Goal: Communication & Community: Answer question/provide support

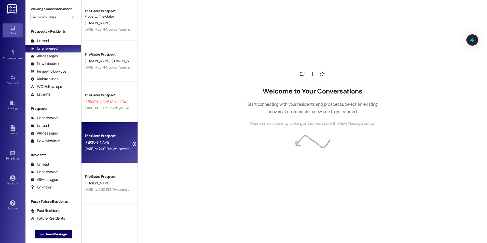
click at [117, 133] on div "The Gates Prospect" at bounding box center [108, 135] width 47 height 5
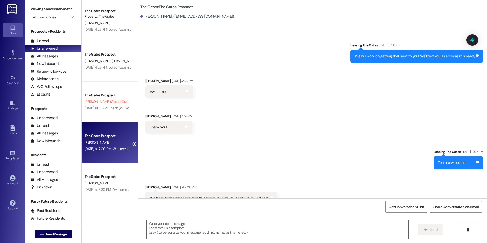
scroll to position [246, 0]
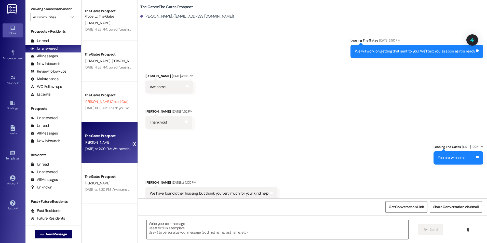
drag, startPoint x: 232, startPoint y: 114, endPoint x: 314, endPoint y: 95, distance: 83.9
click at [314, 95] on div "Received via SMS Levi Peterson Sep 10, 2025 at 4:00 PM Awesome Tags and notes R…" at bounding box center [312, 97] width 349 height 71
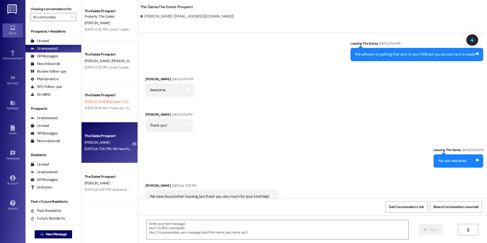
scroll to position [246, 0]
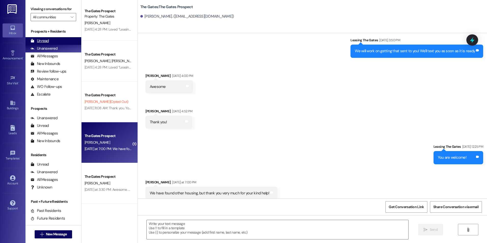
click at [47, 37] on div "Unread (0)" at bounding box center [53, 41] width 56 height 8
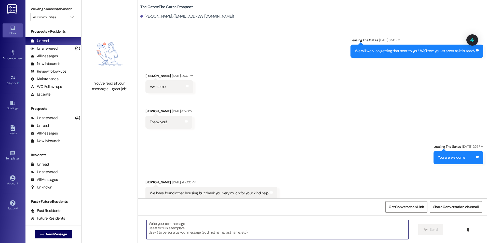
click at [283, 232] on textarea at bounding box center [277, 229] width 261 height 19
type textarea "Thanks for letting us know!"
click at [433, 227] on span "Send" at bounding box center [434, 229] width 8 height 5
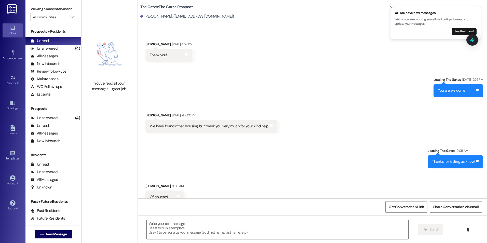
scroll to position [317, 0]
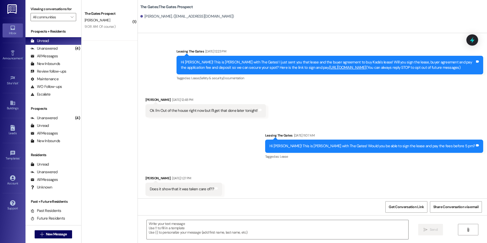
scroll to position [257, 0]
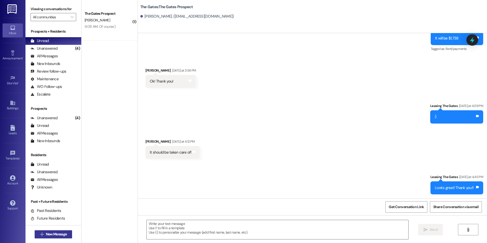
click at [35, 233] on button " New Message" at bounding box center [54, 234] width 38 height 8
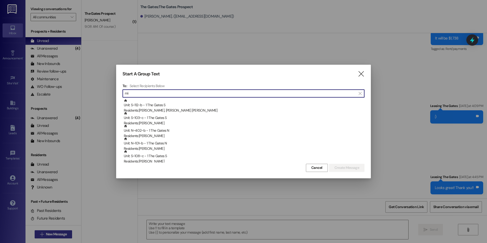
type input "m"
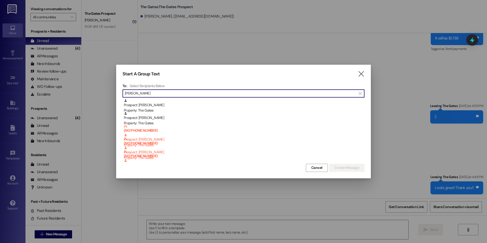
click at [164, 93] on input "Miller" at bounding box center [240, 93] width 231 height 7
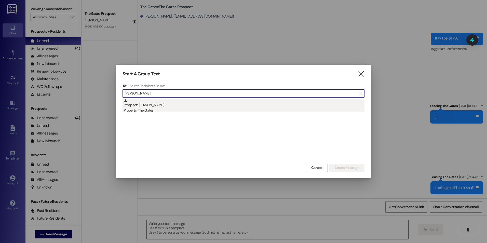
type input "Miller Ella"
click at [160, 108] on div "Property: The Gates" at bounding box center [244, 110] width 241 height 5
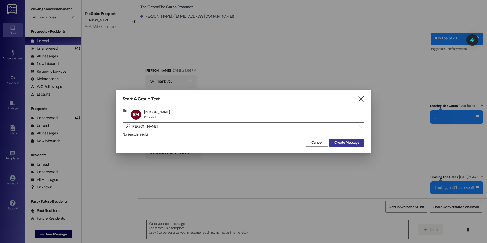
click at [359, 145] on span "Create Message" at bounding box center [346, 142] width 27 height 5
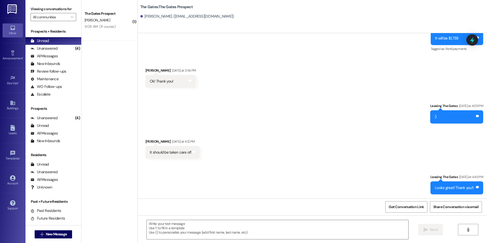
scroll to position [0, 0]
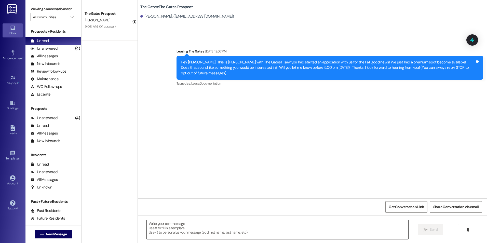
click at [176, 227] on textarea at bounding box center [277, 229] width 261 height 19
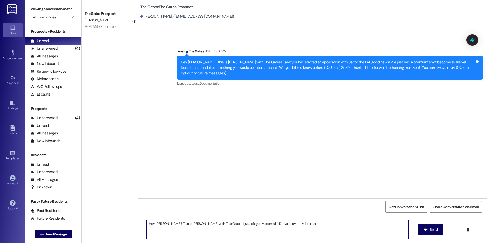
click at [276, 224] on textarea "Hey Ella! This is Kali with The Gates! I just left you voicemail :) Do you have…" at bounding box center [277, 229] width 261 height 19
type textarea "Hey Ella! This is Kali with The Gates! I just left you voicemail :) Do you have…"
click at [437, 231] on span "Send" at bounding box center [434, 229] width 10 height 5
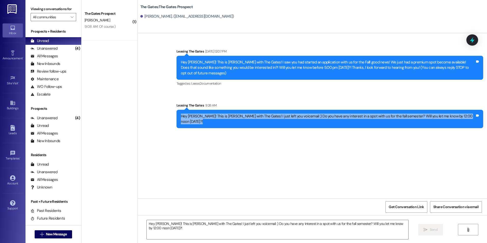
drag, startPoint x: 204, startPoint y: 109, endPoint x: 480, endPoint y: 110, distance: 275.4
click at [480, 110] on div "Hey Ella! This is Kali with The Gates! I just left you voicemail :) Do you have…" at bounding box center [330, 119] width 307 height 19
copy div "Hey Ella! This is Kali with The Gates! I just left you voicemail :) Do you have…"
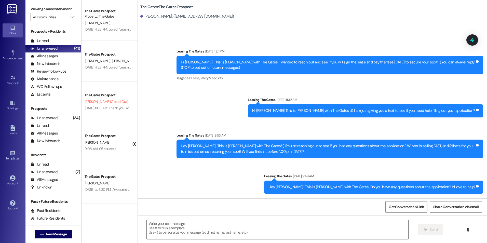
scroll to position [225, 0]
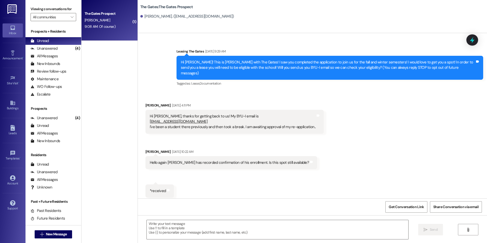
scroll to position [317, 0]
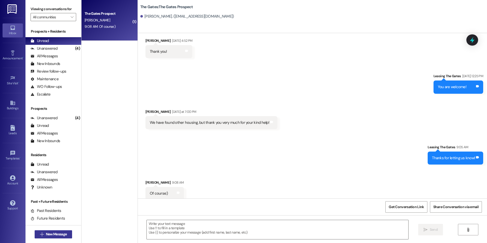
click at [53, 235] on span "New Message" at bounding box center [56, 234] width 21 height 5
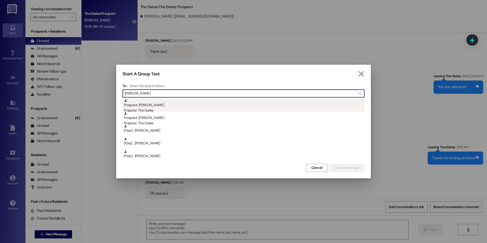
type input "[PERSON_NAME]"
click at [168, 111] on div "Property: The Gates" at bounding box center [244, 110] width 241 height 5
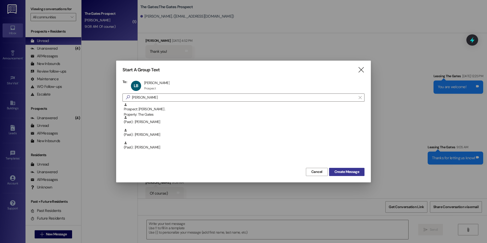
click at [344, 169] on button "Create Message" at bounding box center [346, 172] width 35 height 8
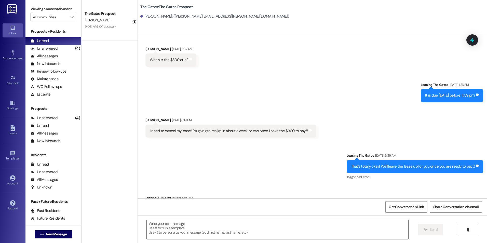
scroll to position [2654, 0]
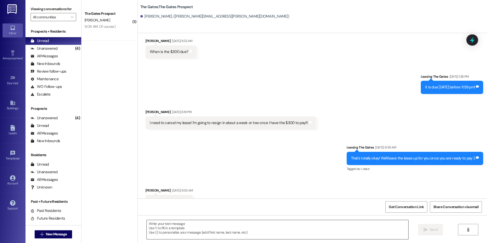
click at [271, 229] on textarea at bounding box center [277, 229] width 261 height 19
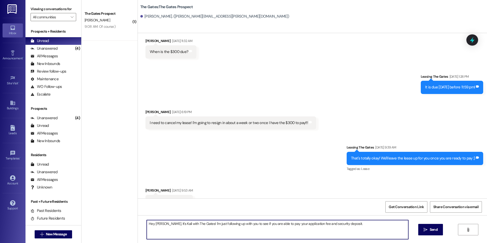
click at [350, 223] on textarea "Hey [PERSON_NAME], It's Kali with The Gates! I'm just following up with you to …" at bounding box center [277, 229] width 261 height 19
type textarea "Hey [PERSON_NAME], It's Kali with The Gates! I'm just following up with you to …"
click at [419, 230] on button " Send" at bounding box center [430, 229] width 25 height 11
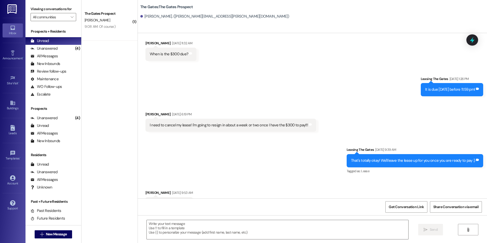
scroll to position [2689, 0]
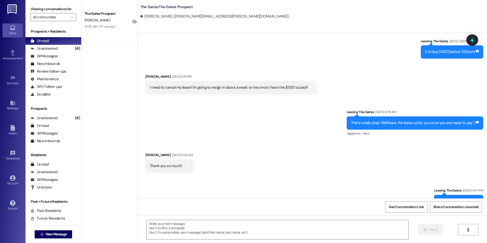
drag, startPoint x: 184, startPoint y: 189, endPoint x: 472, endPoint y: 195, distance: 287.7
click at [472, 220] on div "Sent via SMS Leasing The Gates 9:43 AM Hey [PERSON_NAME], It's [PERSON_NAME] wi…" at bounding box center [330, 236] width 314 height 33
drag, startPoint x: 472, startPoint y: 195, endPoint x: 455, endPoint y: 187, distance: 17.7
copy div "Hey [PERSON_NAME], It's Kali with The Gates! I'm just following up with you to …"
click at [45, 232] on span "New Message" at bounding box center [56, 234] width 23 height 5
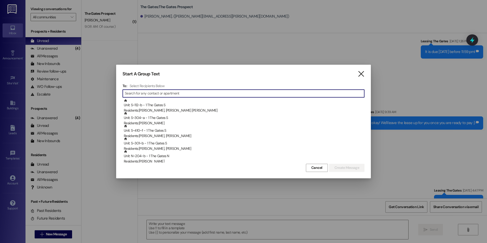
click at [358, 72] on icon "" at bounding box center [361, 73] width 7 height 5
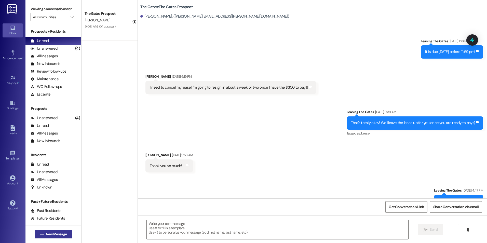
click at [50, 233] on span "New Message" at bounding box center [56, 234] width 21 height 5
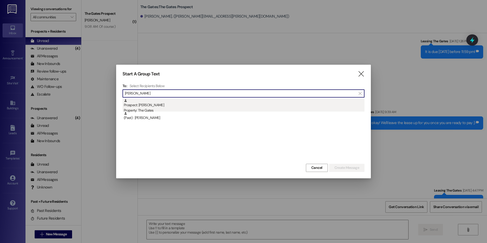
type input "[PERSON_NAME]"
click at [176, 107] on div "Prospect: [PERSON_NAME] Property: The Gates" at bounding box center [244, 106] width 241 height 15
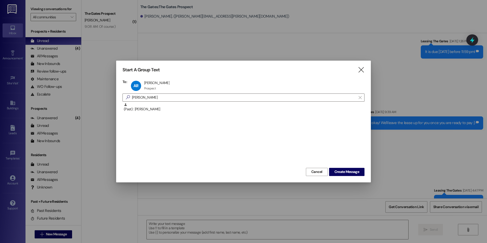
drag, startPoint x: 345, startPoint y: 170, endPoint x: 345, endPoint y: 167, distance: 3.1
click at [345, 169] on span "Create Message" at bounding box center [346, 171] width 25 height 5
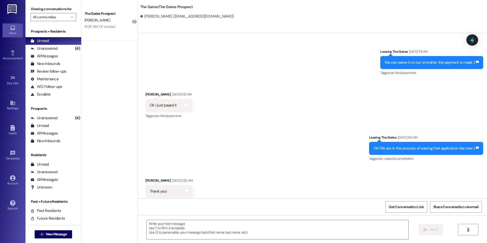
scroll to position [1973, 0]
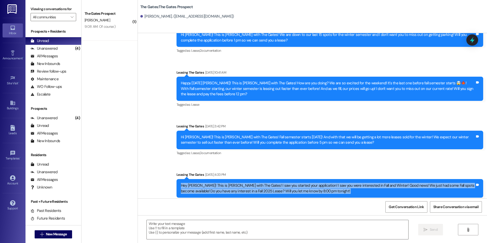
drag, startPoint x: 173, startPoint y: 168, endPoint x: 302, endPoint y: 190, distance: 130.8
click at [302, 190] on div "Leasing The Gates [DATE] 4:33 PM Hey [PERSON_NAME]! This is [PERSON_NAME] with …" at bounding box center [330, 188] width 307 height 33
drag, startPoint x: 302, startPoint y: 190, endPoint x: 281, endPoint y: 180, distance: 22.4
copy div "Hey [PERSON_NAME]! This is [PERSON_NAME] with The Gates! I saw you started your…"
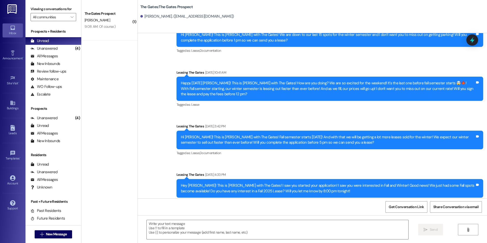
click at [256, 199] on div "Get Conversation Link Share Conversation via email" at bounding box center [312, 206] width 349 height 17
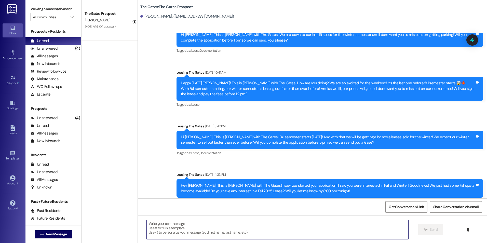
click at [237, 224] on textarea at bounding box center [277, 229] width 261 height 19
paste textarea "Hi [PERSON_NAME]! This is [PERSON_NAME] with The Gates. I saw you started your …"
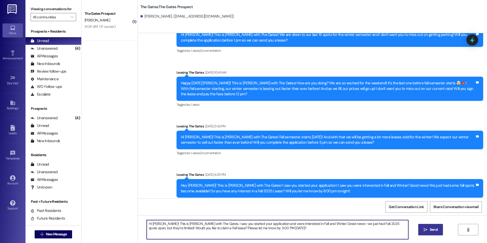
type textarea "Hi [PERSON_NAME]! This is [PERSON_NAME] with The Gates. I saw you started your …"
click at [434, 233] on button " Send" at bounding box center [430, 229] width 25 height 11
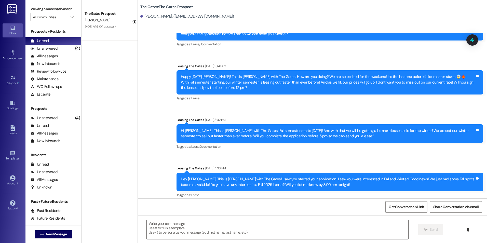
scroll to position [2014, 0]
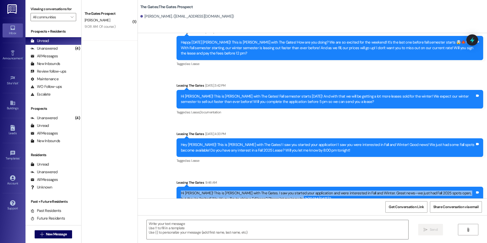
drag, startPoint x: 174, startPoint y: 180, endPoint x: 280, endPoint y: 191, distance: 107.0
click at [280, 191] on div "Hi [PERSON_NAME]! This is [PERSON_NAME] with The Gates. I saw you started your …" at bounding box center [330, 196] width 307 height 19
drag, startPoint x: 280, startPoint y: 191, endPoint x: 244, endPoint y: 184, distance: 36.9
copy div "Hi [PERSON_NAME]! This is [PERSON_NAME] with The Gates. I saw you started your …"
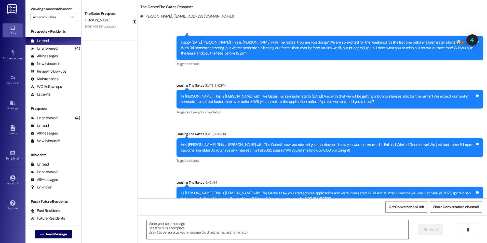
click at [265, 131] on div "Leasing The Gates [DATE] 4:33 PM" at bounding box center [330, 134] width 307 height 7
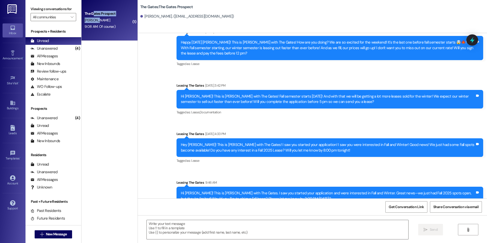
click at [92, 17] on div "The Gates Prospect [PERSON_NAME] 9:08 AM: Of course:) 9:08 AM: Of course:)" at bounding box center [110, 20] width 56 height 41
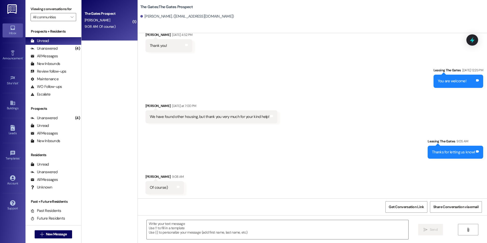
scroll to position [317, 0]
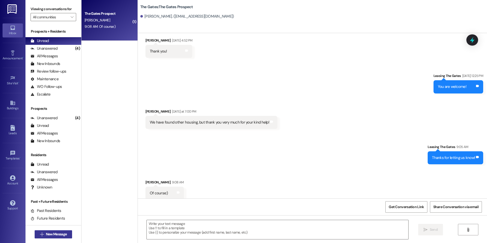
click at [46, 233] on span "New Message" at bounding box center [56, 234] width 21 height 5
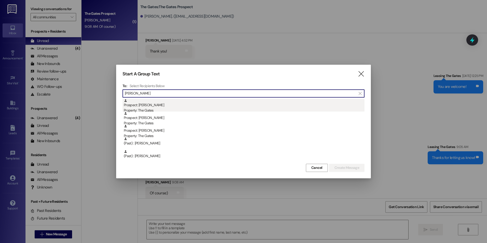
type input "[PERSON_NAME]"
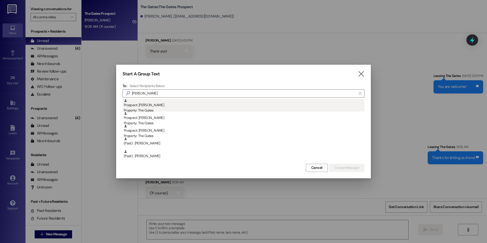
click at [180, 103] on div "Prospect: [PERSON_NAME] Property: The Gates" at bounding box center [244, 106] width 241 height 15
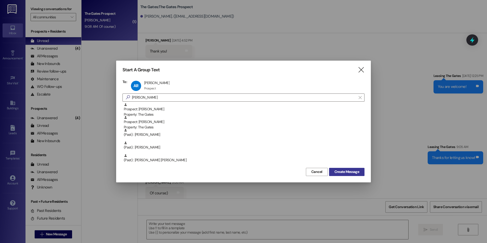
click at [351, 169] on button "Create Message" at bounding box center [346, 172] width 35 height 8
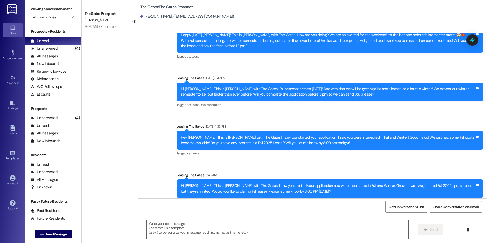
scroll to position [2021, 0]
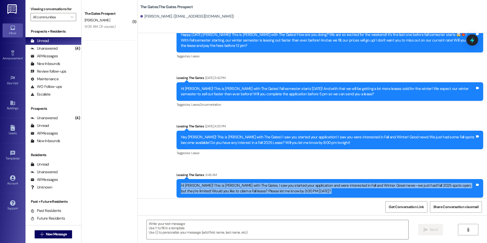
drag, startPoint x: 177, startPoint y: 173, endPoint x: 301, endPoint y: 187, distance: 124.9
click at [301, 187] on div "Leasing The Gates 9:46 AM Hi [PERSON_NAME]! This is [PERSON_NAME] with The Gate…" at bounding box center [330, 188] width 307 height 33
drag, startPoint x: 301, startPoint y: 187, endPoint x: 261, endPoint y: 177, distance: 41.1
copy div "Hi [PERSON_NAME]! This is [PERSON_NAME] with The Gates. I saw you started your …"
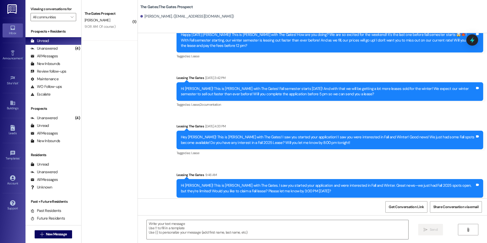
click at [410, 150] on div "Sent via SMS Leasing The [PERSON_NAME][DATE] 1:12 PM You're welcome! Tags and n…" at bounding box center [312, 49] width 349 height 319
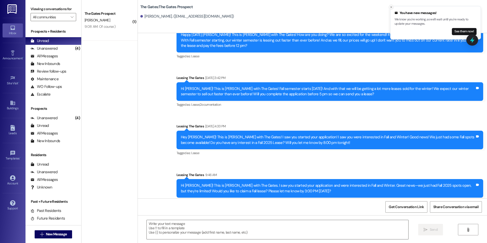
click at [392, 6] on line "Close toast" at bounding box center [392, 7] width 2 height 2
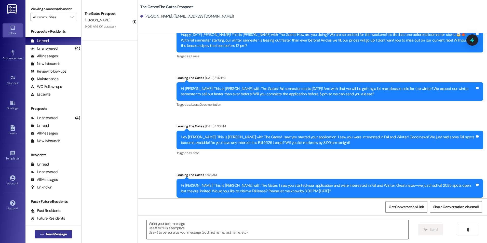
click at [67, 235] on button " New Message" at bounding box center [54, 234] width 38 height 8
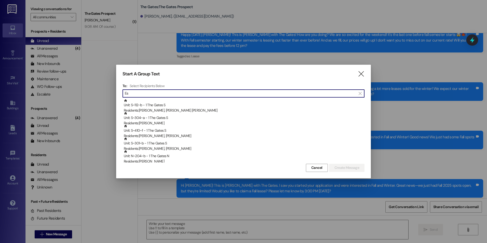
type input "E"
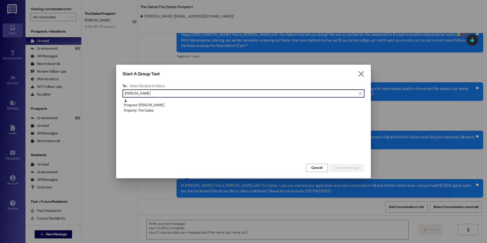
click at [200, 94] on input "[PERSON_NAME]" at bounding box center [240, 93] width 231 height 7
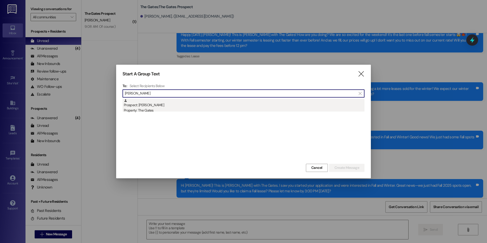
type input "[PERSON_NAME]"
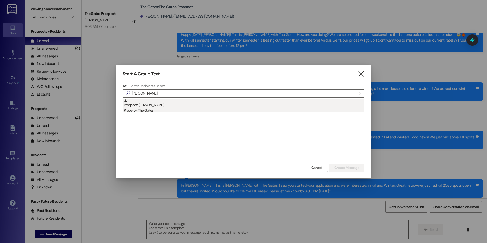
click at [188, 108] on div "Property: The Gates" at bounding box center [244, 110] width 241 height 5
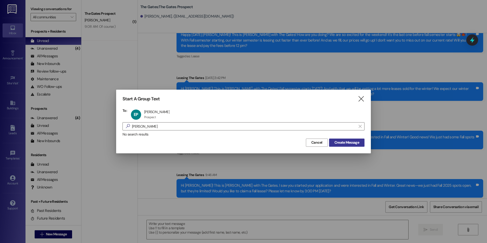
click at [335, 143] on span "Create Message" at bounding box center [346, 142] width 25 height 5
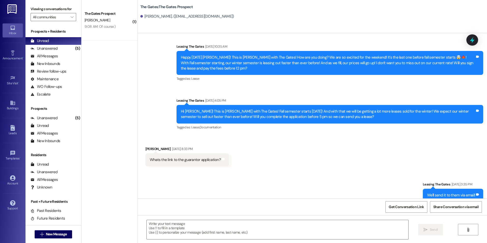
scroll to position [212, 0]
